Goal: Check status: Check status

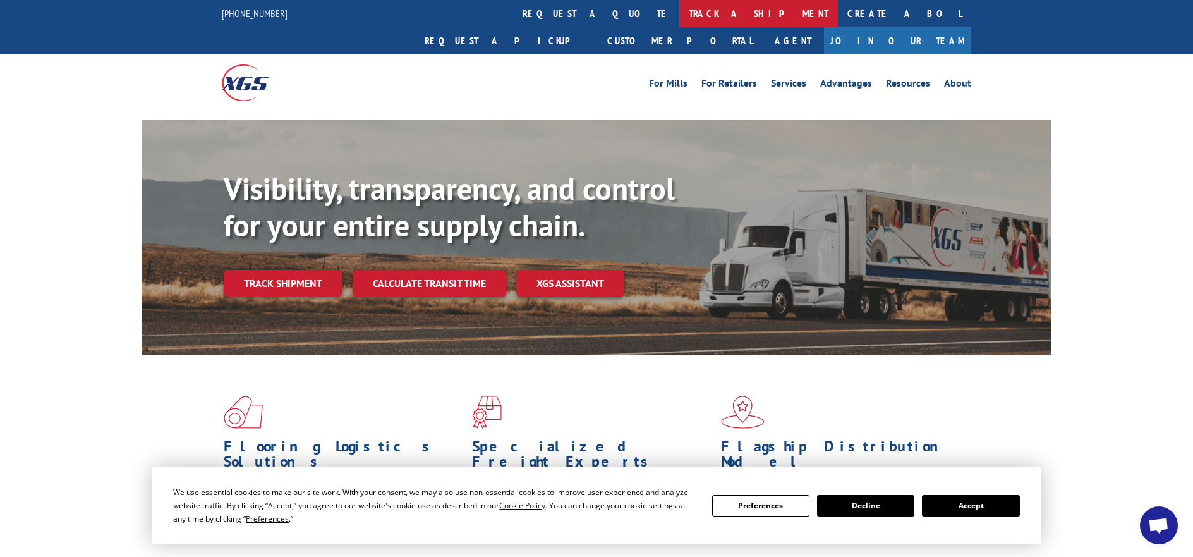
click at [679, 13] on link "track a shipment" at bounding box center [758, 13] width 159 height 27
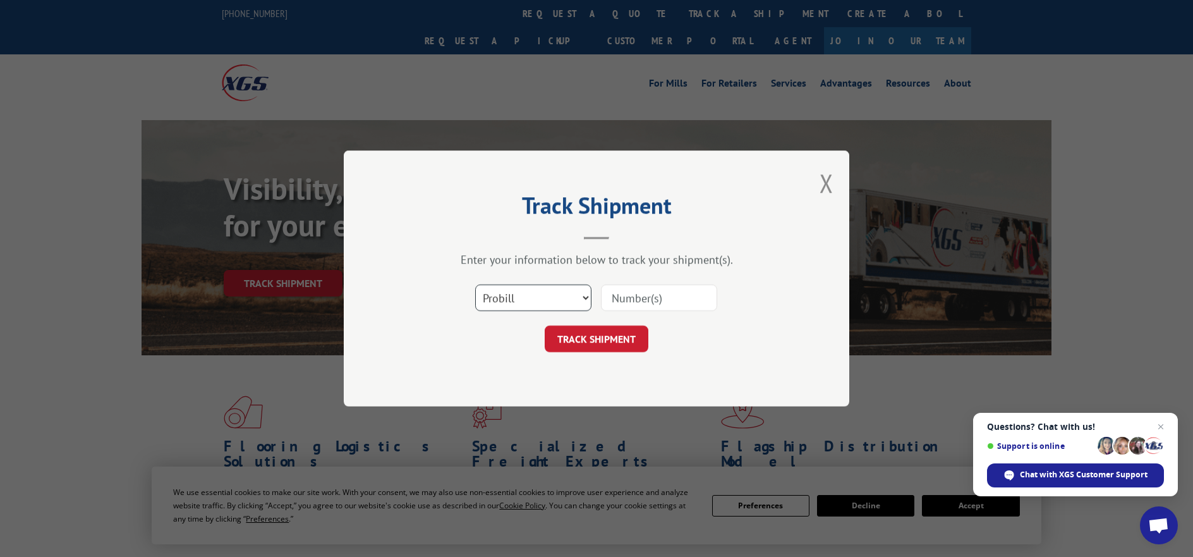
click at [581, 301] on select "Select category... Probill BOL PO" at bounding box center [533, 297] width 116 height 27
select select "bol"
click at [475, 284] on select "Select category... Probill BOL PO" at bounding box center [533, 297] width 116 height 27
click at [642, 303] on input at bounding box center [659, 297] width 116 height 27
type input "5247760"
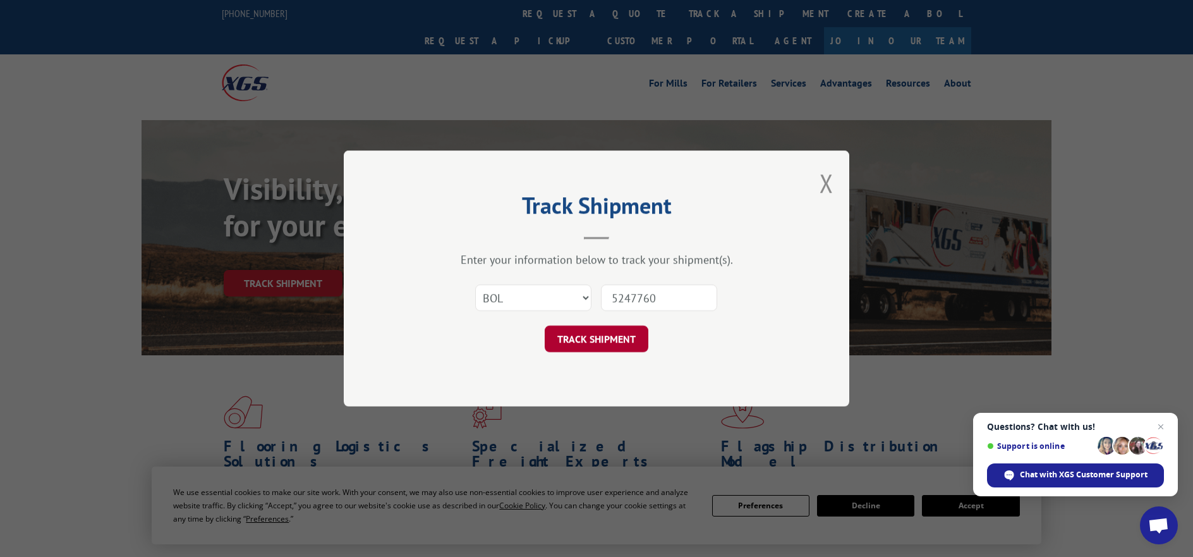
click at [602, 342] on button "TRACK SHIPMENT" at bounding box center [597, 338] width 104 height 27
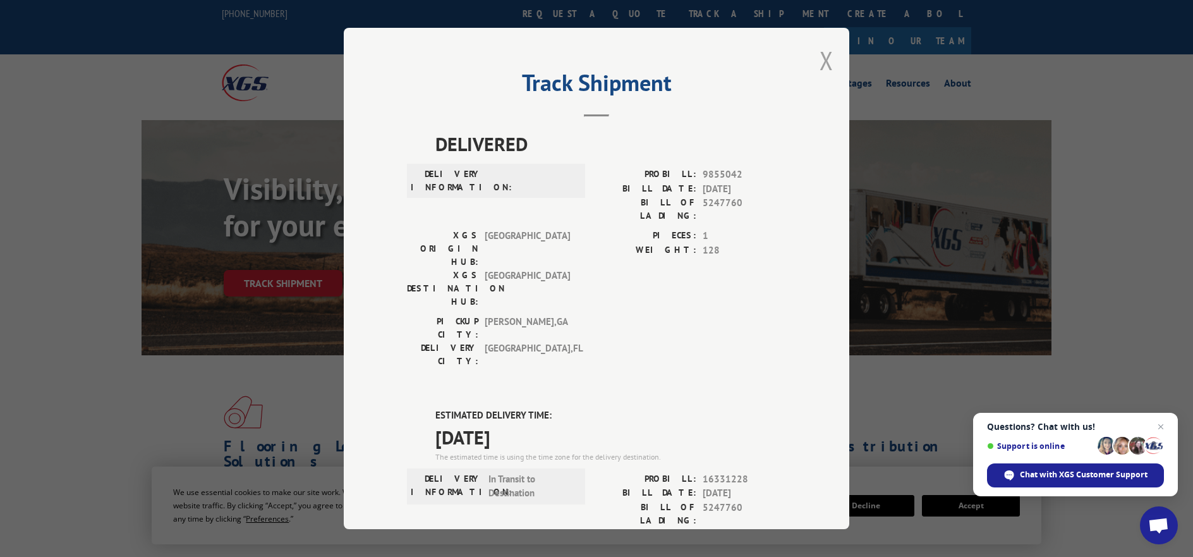
click at [821, 57] on button "Close modal" at bounding box center [826, 60] width 14 height 33
